Goal: Task Accomplishment & Management: Complete application form

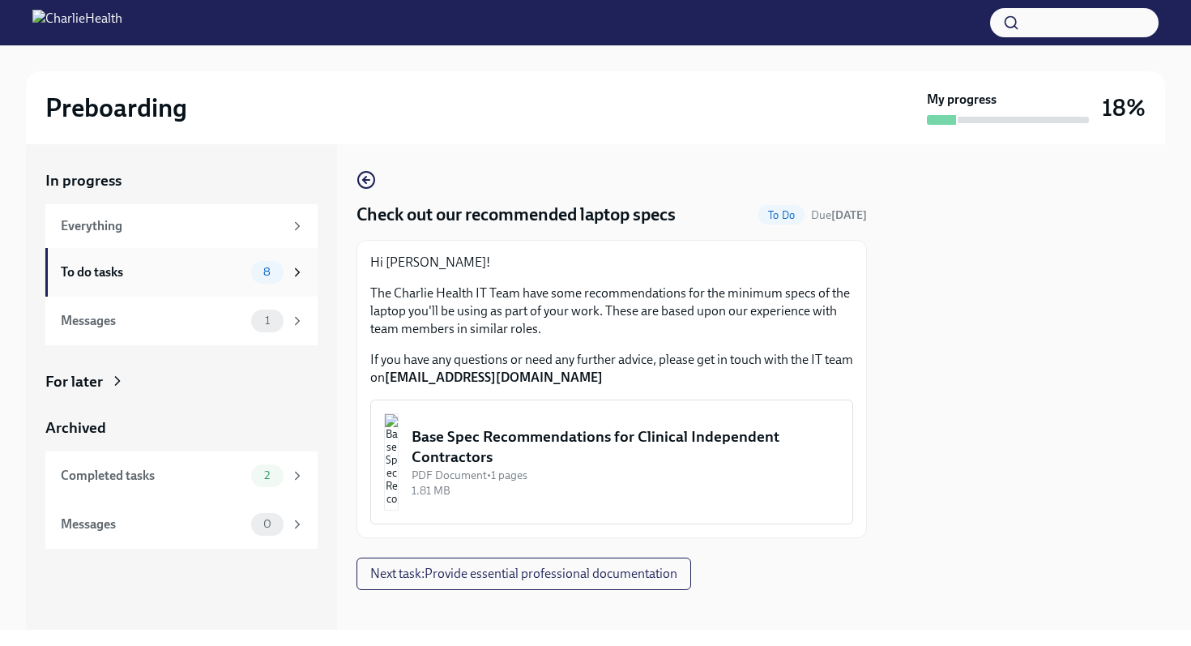
click at [282, 274] on div "8" at bounding box center [267, 272] width 32 height 23
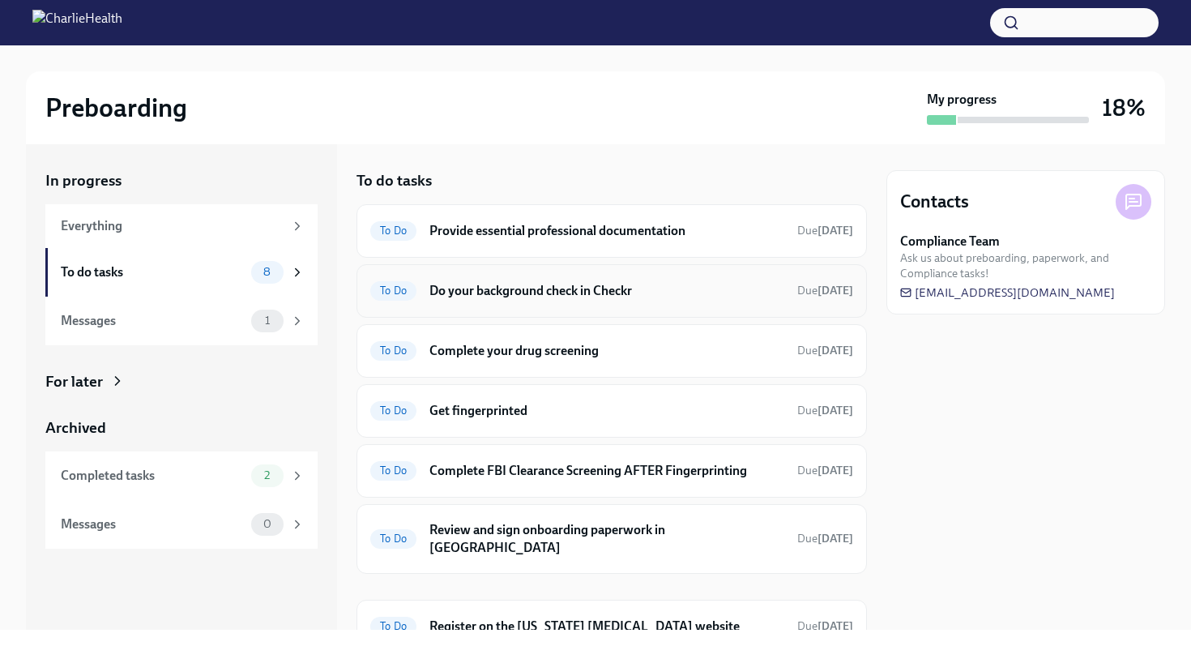
click at [518, 298] on h6 "Do your background check in Checkr" at bounding box center [607, 291] width 355 height 18
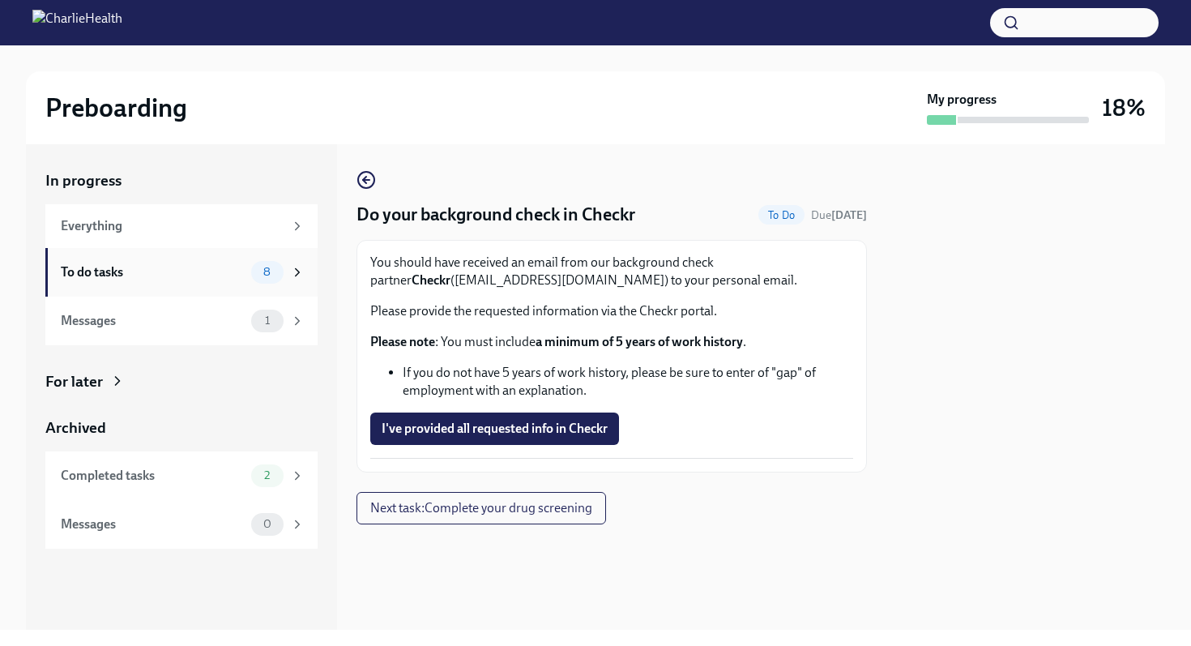
click at [285, 274] on div "8" at bounding box center [277, 272] width 53 height 23
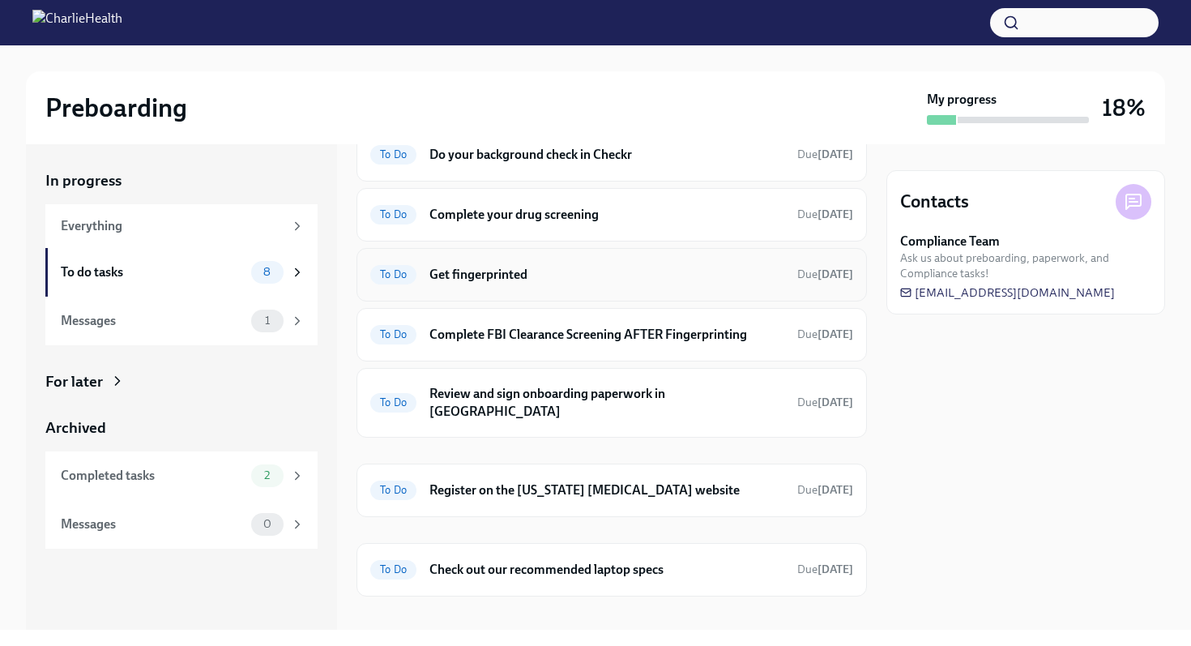
scroll to position [138, 0]
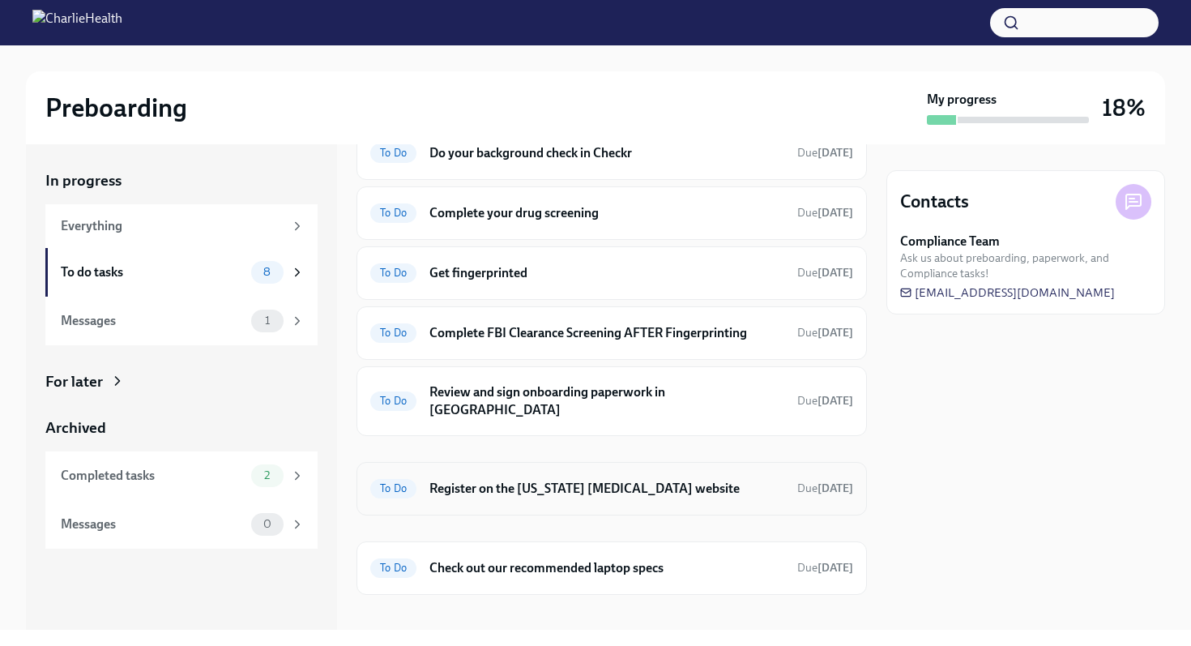
click at [584, 480] on h6 "Register on the [US_STATE] [MEDICAL_DATA] website" at bounding box center [607, 489] width 355 height 18
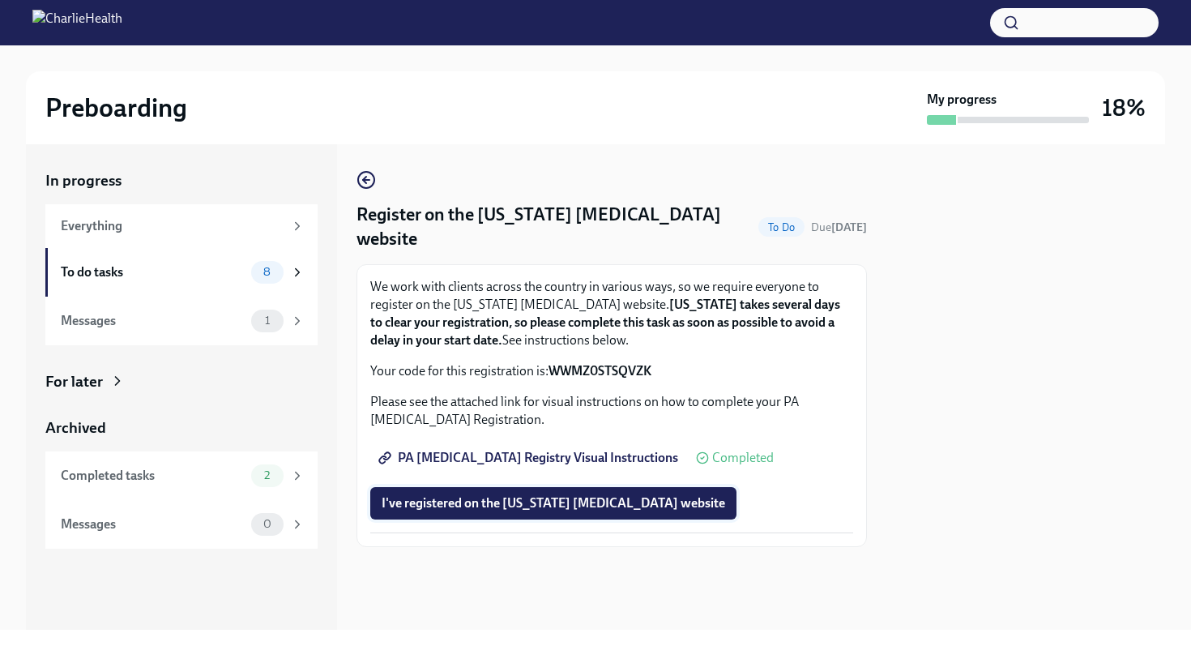
click at [657, 503] on span "I've registered on the [US_STATE] [MEDICAL_DATA] website" at bounding box center [554, 503] width 344 height 16
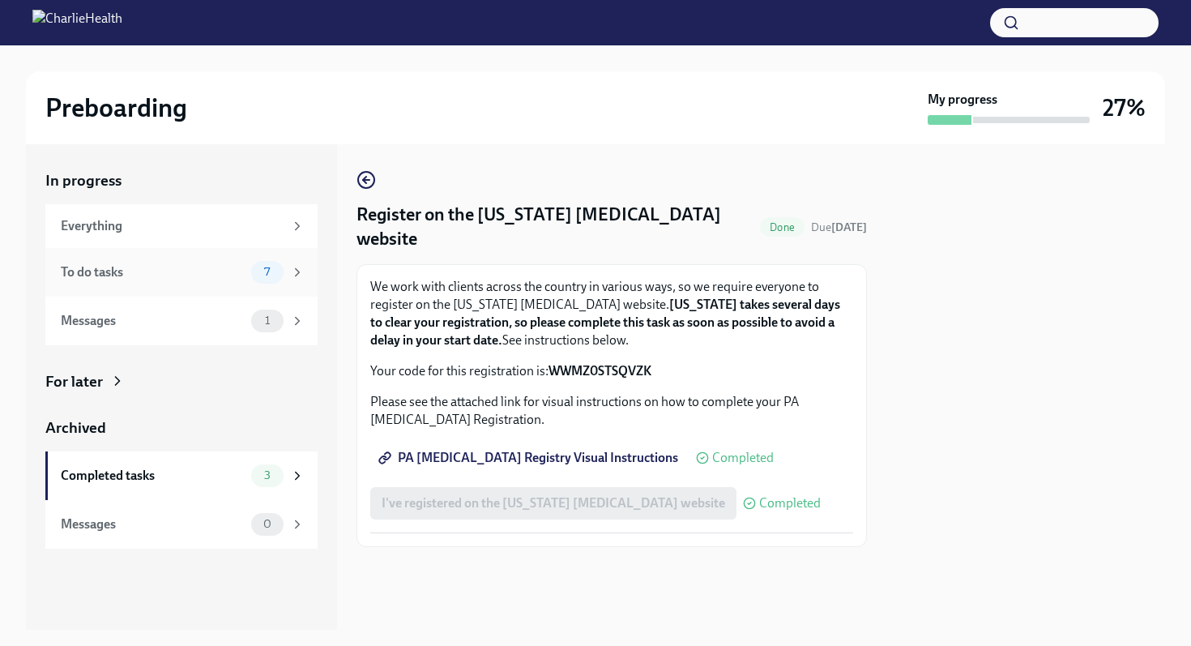
click at [284, 280] on div "7" at bounding box center [277, 272] width 53 height 23
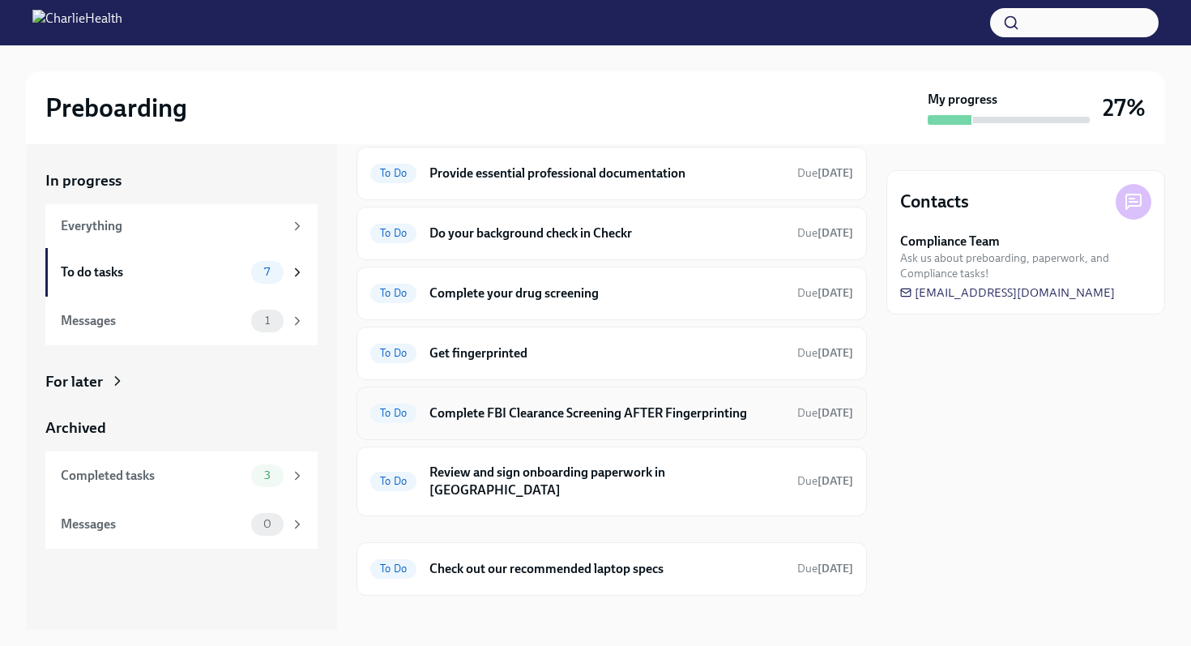
scroll to position [58, 0]
click at [597, 235] on h6 "Do your background check in Checkr" at bounding box center [607, 233] width 355 height 18
